Goal: Information Seeking & Learning: Learn about a topic

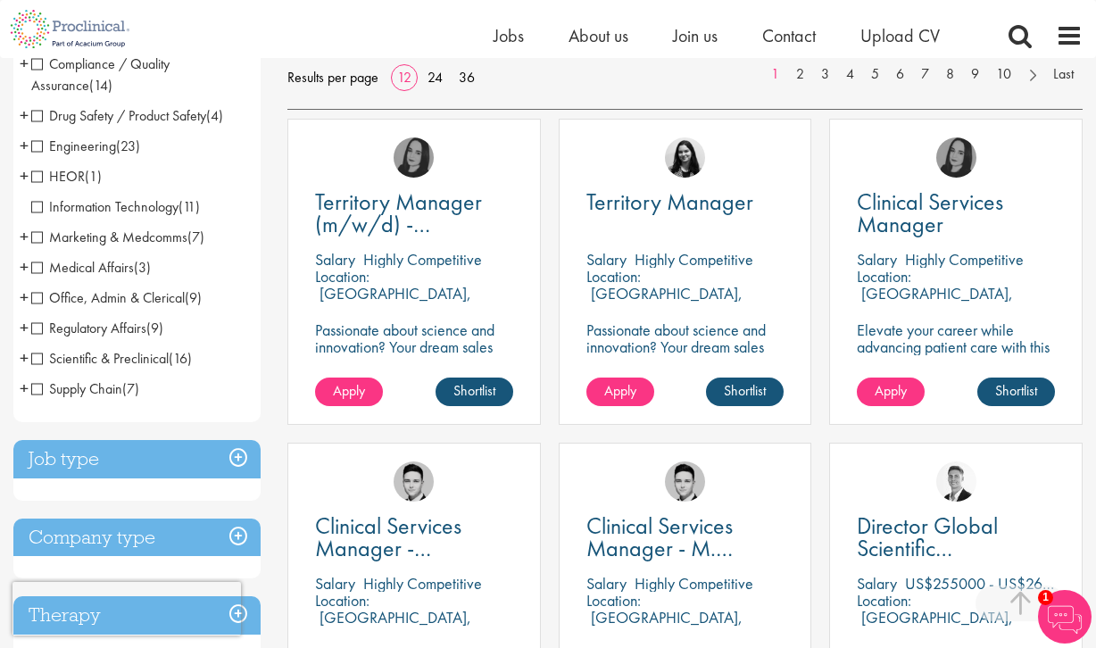
scroll to position [341, 0]
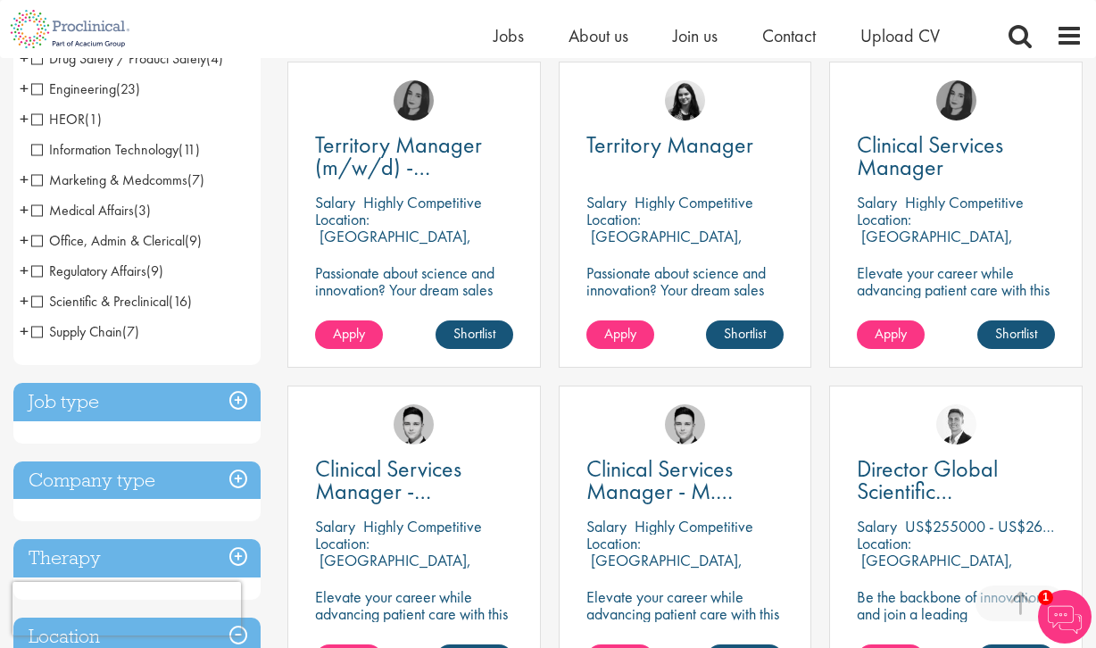
click at [181, 401] on h3 "Job type" at bounding box center [136, 402] width 247 height 38
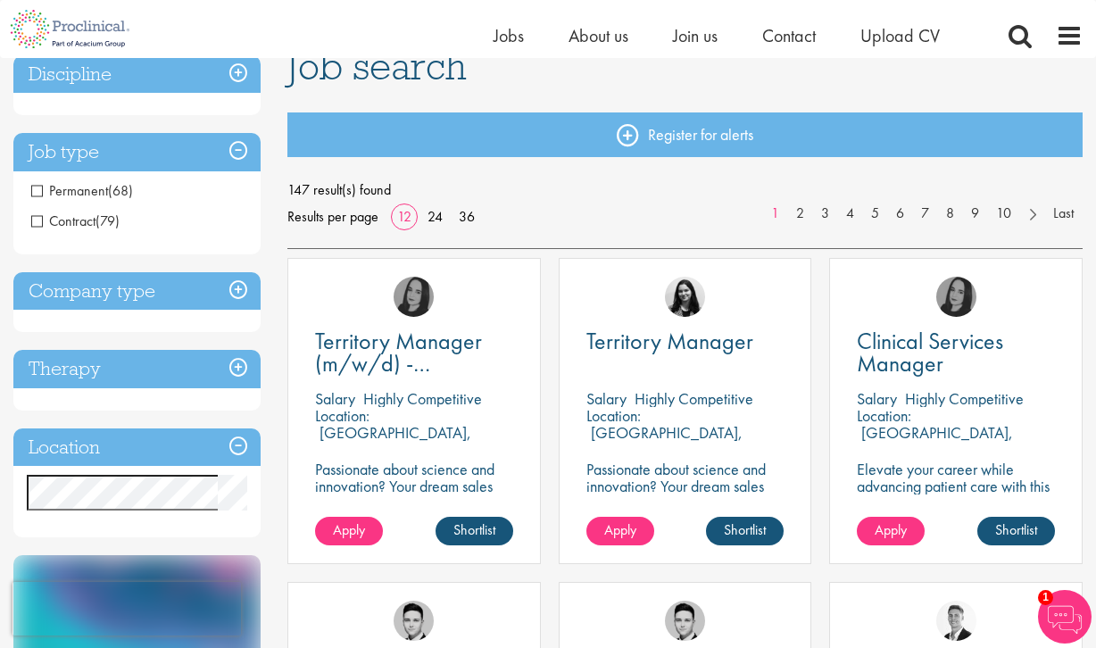
scroll to position [145, 0]
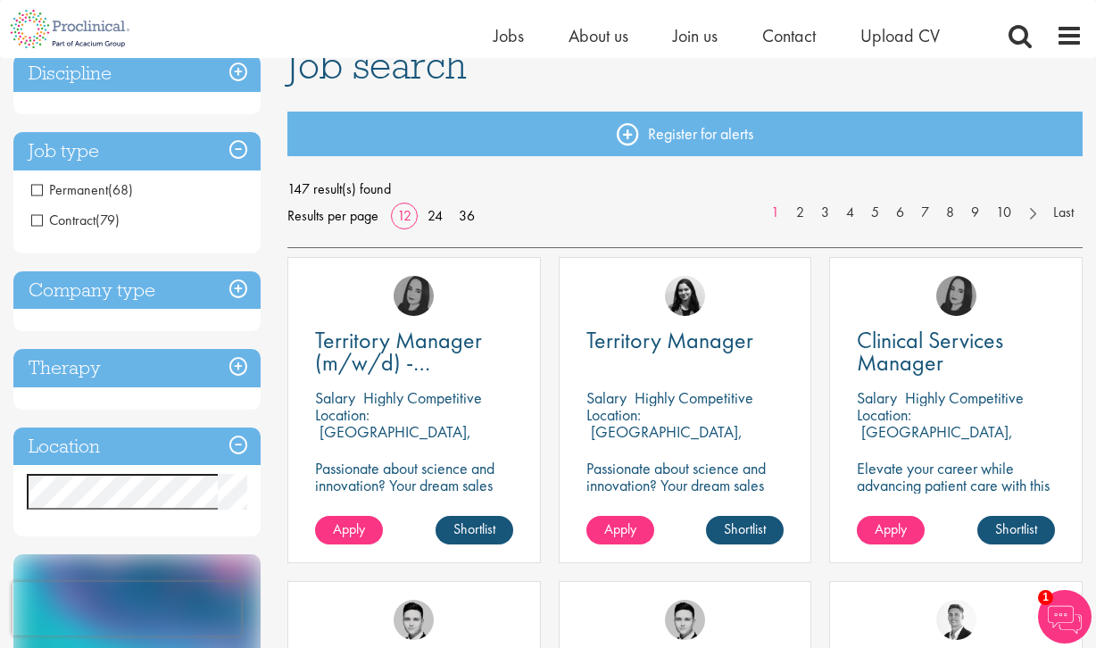
click at [91, 215] on span "Contract" at bounding box center [63, 220] width 64 height 19
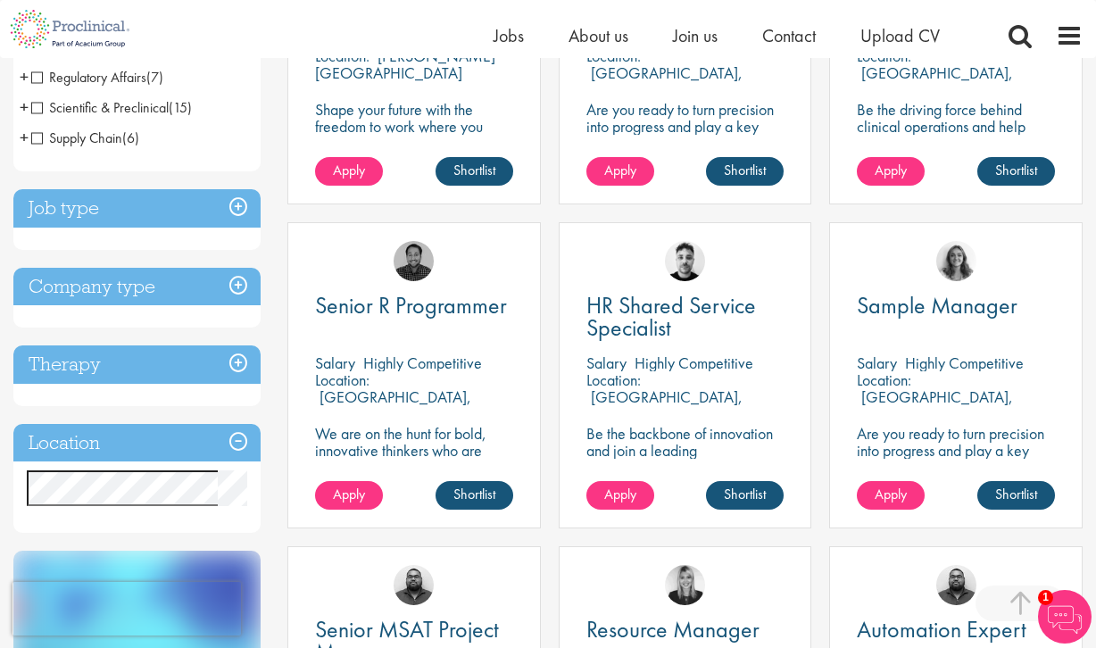
scroll to position [503, 0]
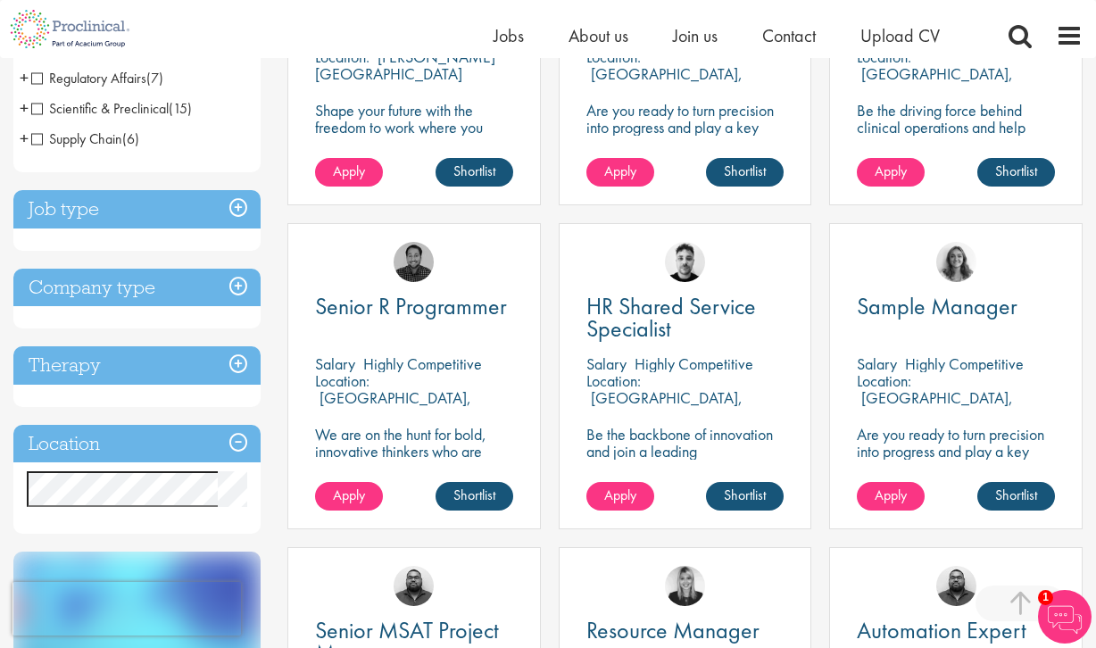
click at [160, 218] on h3 "Job type" at bounding box center [136, 209] width 247 height 38
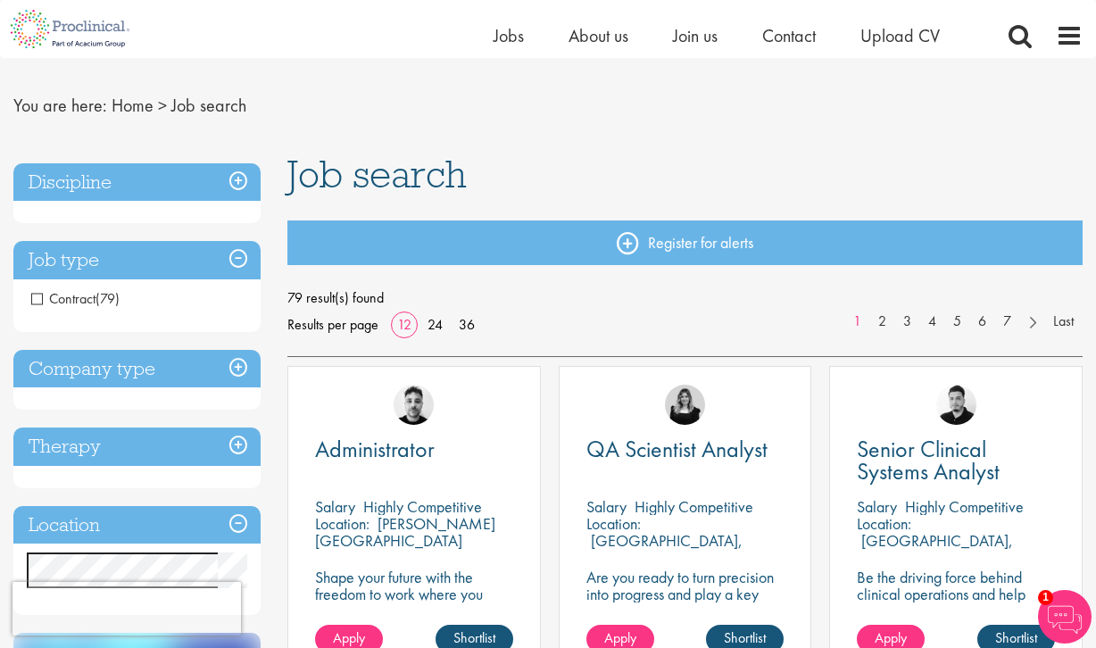
scroll to position [0, 0]
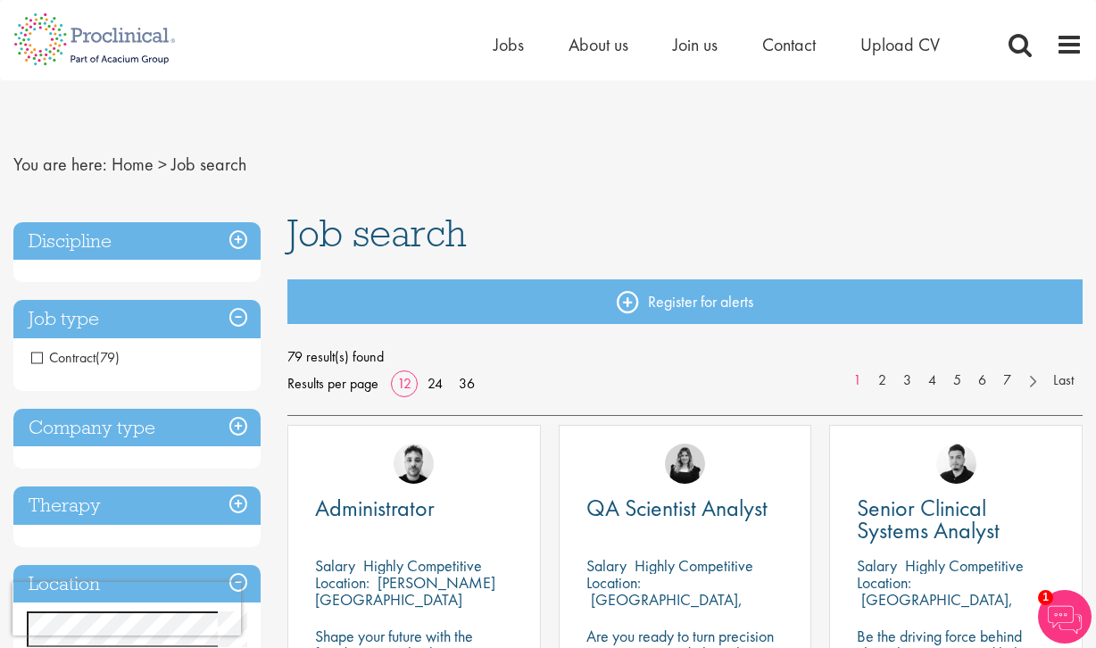
click at [190, 265] on div "Discipline Biometrics (2) - + Statistics (1) Data Management (1) Business Devel…" at bounding box center [136, 252] width 247 height 61
click at [193, 235] on h3 "Discipline" at bounding box center [136, 241] width 247 height 38
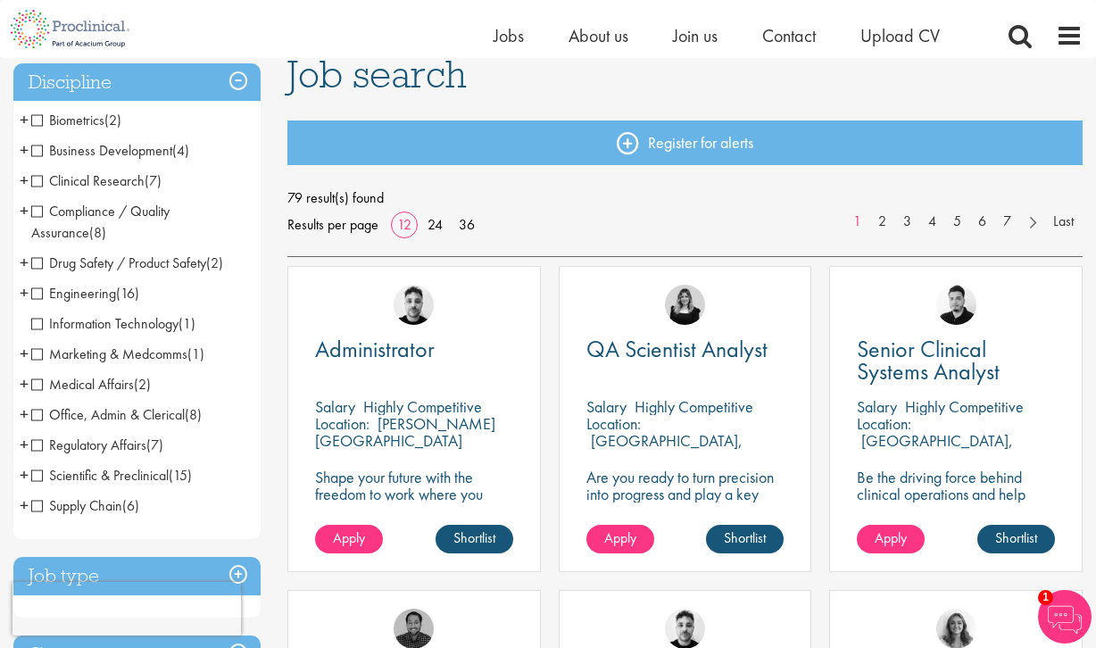
scroll to position [142, 0]
